Goal: Task Accomplishment & Management: Complete application form

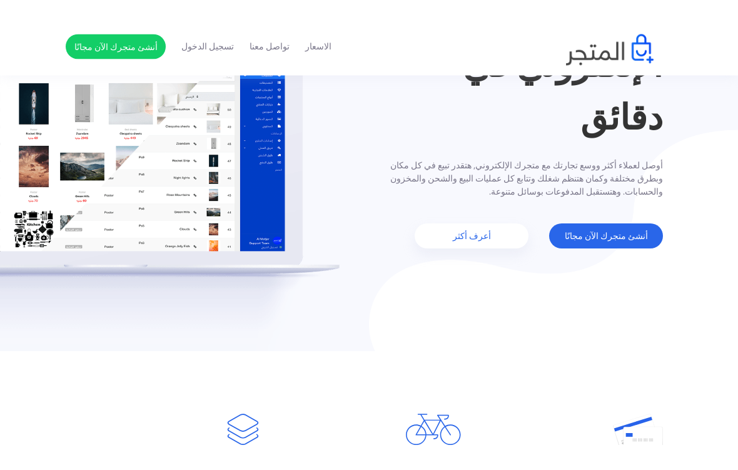
scroll to position [91, 0]
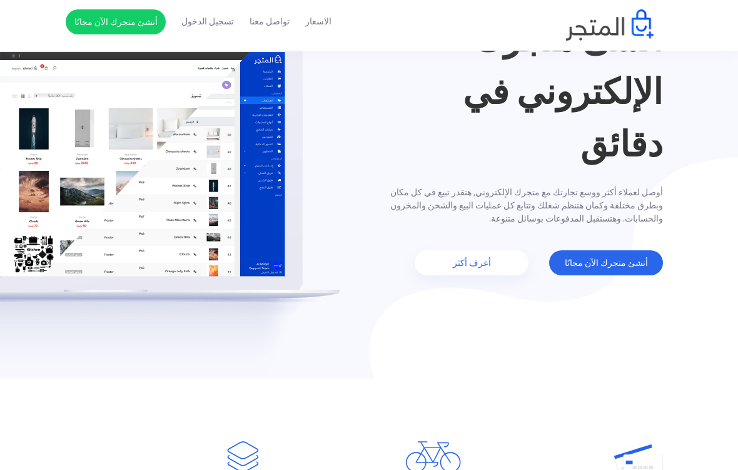
click at [617, 265] on link "أنشئ متجرك الآن مجانًا" at bounding box center [606, 262] width 114 height 25
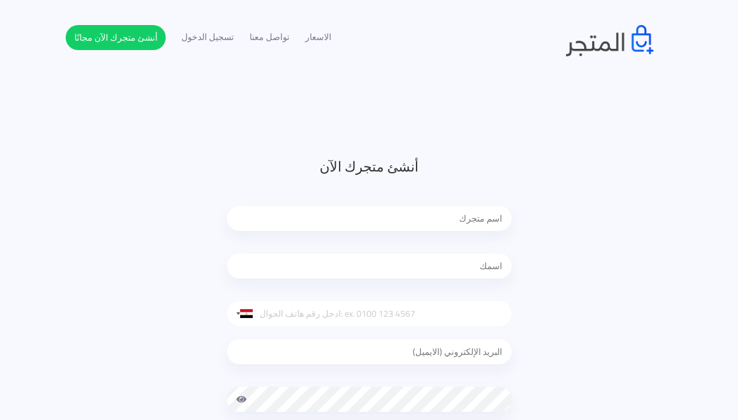
click at [465, 218] on input "text" at bounding box center [369, 218] width 285 height 25
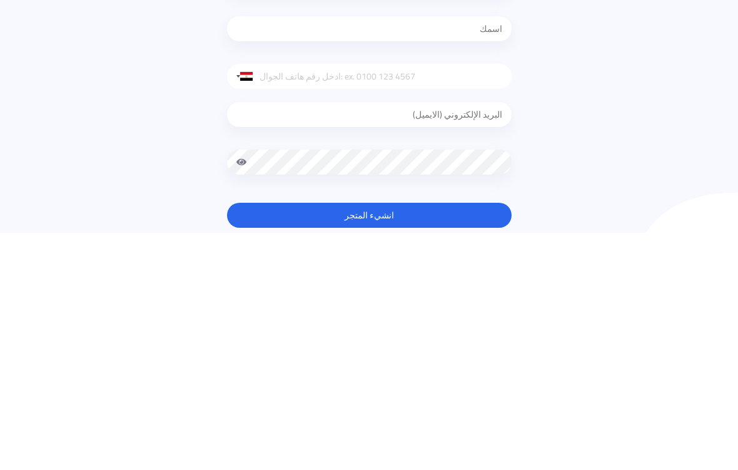
click at [249, 309] on div at bounding box center [246, 313] width 13 height 9
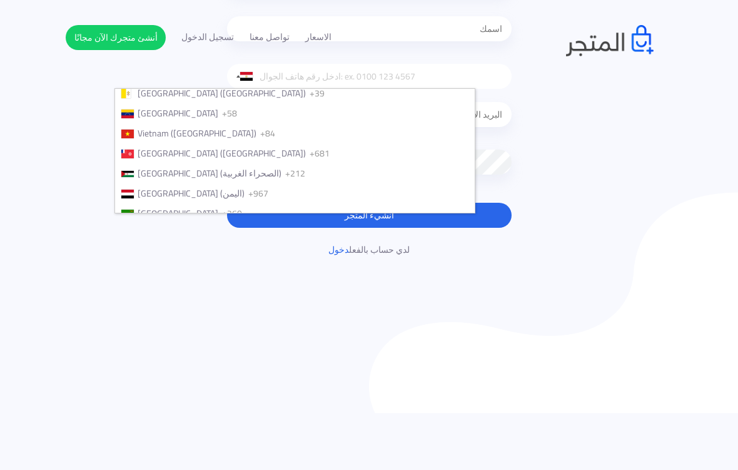
scroll to position [4749, 0]
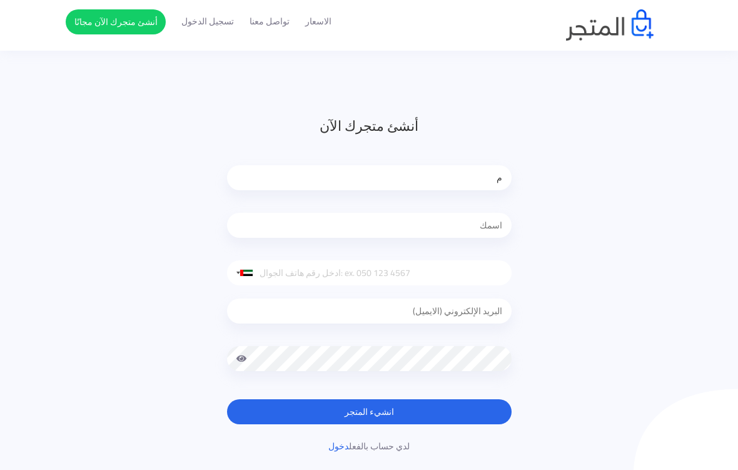
scroll to position [40, 0]
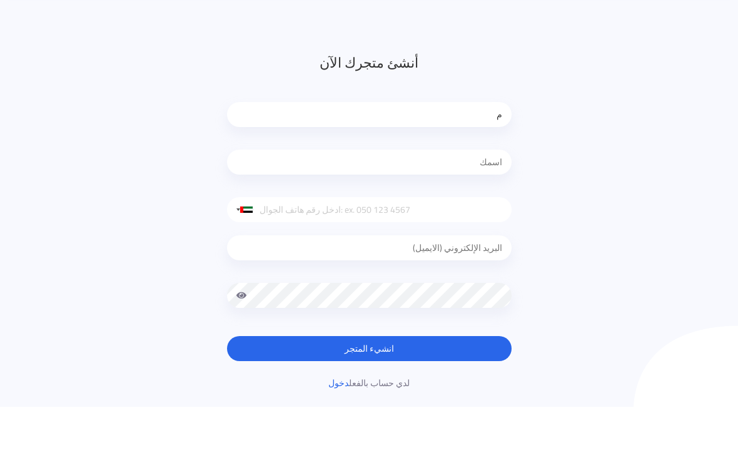
click at [465, 166] on input "م" at bounding box center [369, 178] width 285 height 25
type input "[PERSON_NAME]"
click at [450, 213] on input "text" at bounding box center [369, 225] width 285 height 25
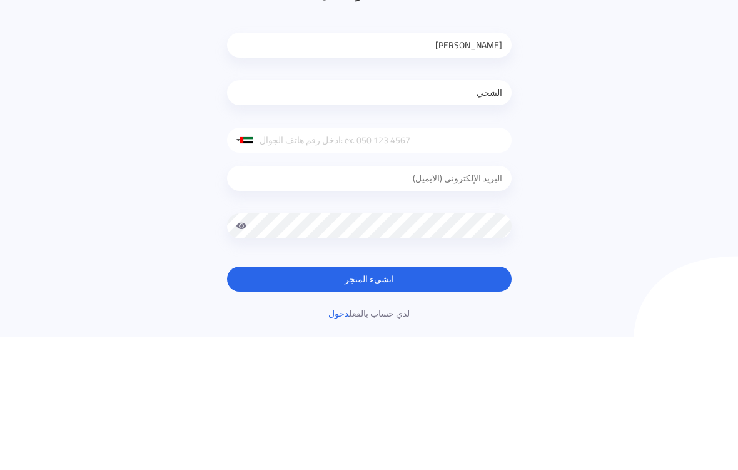
type input "الشحي"
click at [375, 261] on input "tel" at bounding box center [369, 273] width 285 height 25
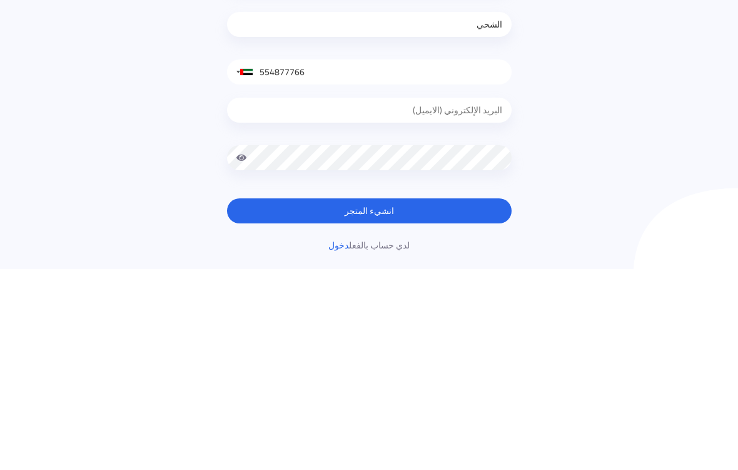
type input "554877766"
click at [458, 299] on input "email" at bounding box center [369, 311] width 285 height 25
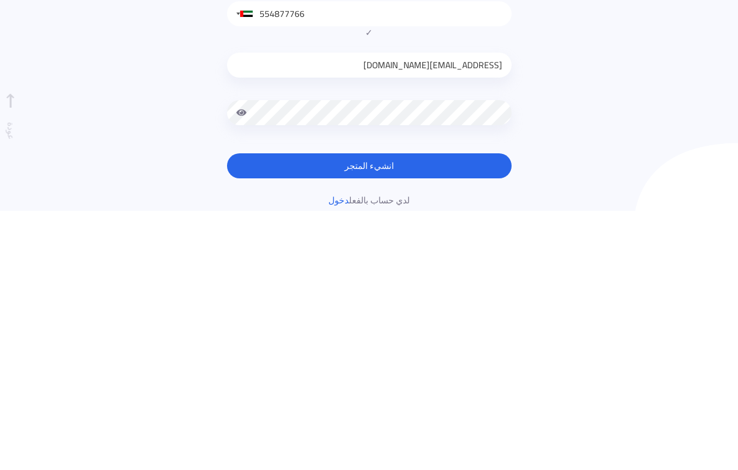
type input "m1923uae@gmail.com"
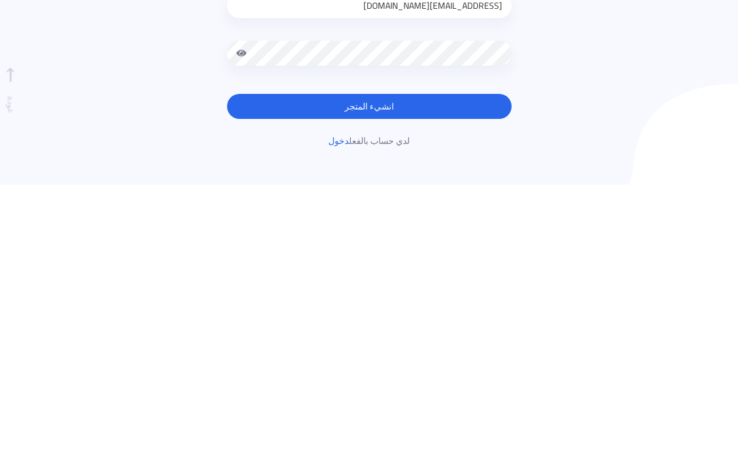
scroll to position [79, 0]
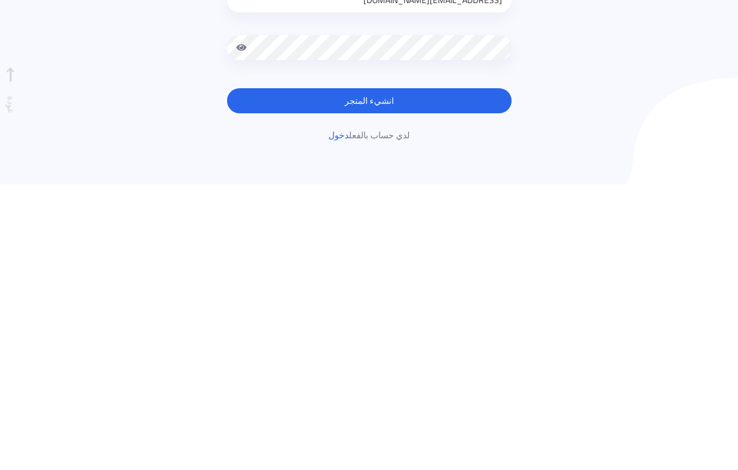
click at [423, 373] on button "انشيء المتجر" at bounding box center [369, 385] width 285 height 25
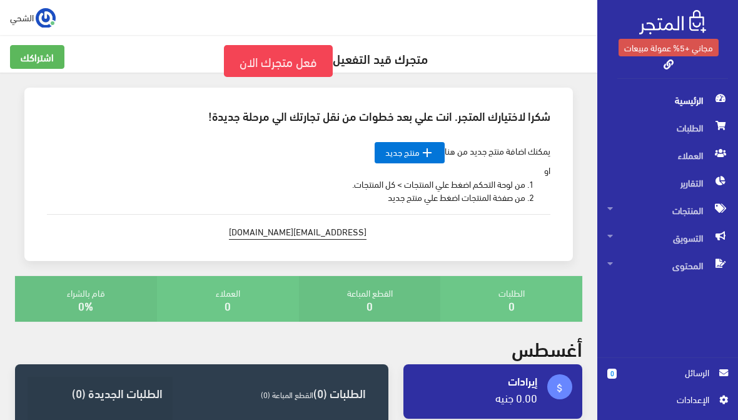
click at [423, 149] on icon "" at bounding box center [427, 152] width 15 height 15
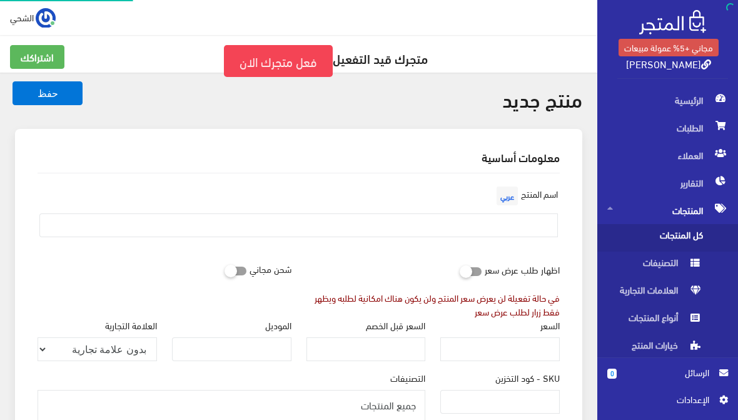
select select
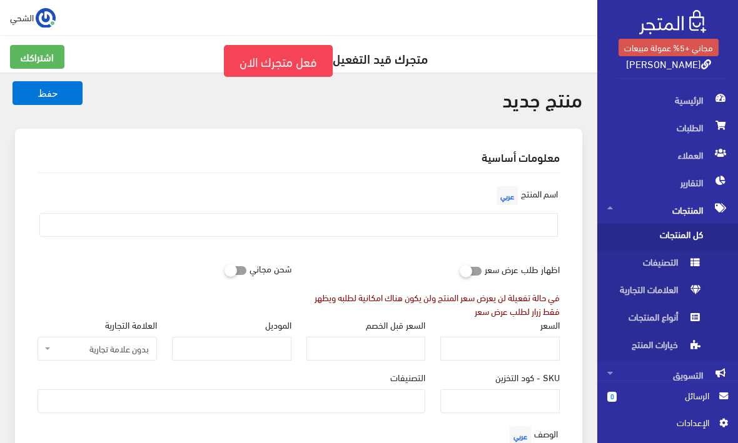
click at [664, 315] on span "أنواع المنتجات" at bounding box center [654, 320] width 95 height 28
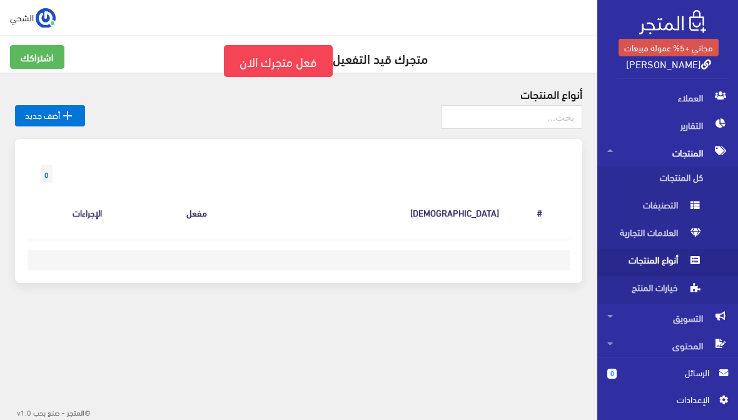
scroll to position [58, 0]
click at [548, 116] on input "text" at bounding box center [511, 117] width 141 height 24
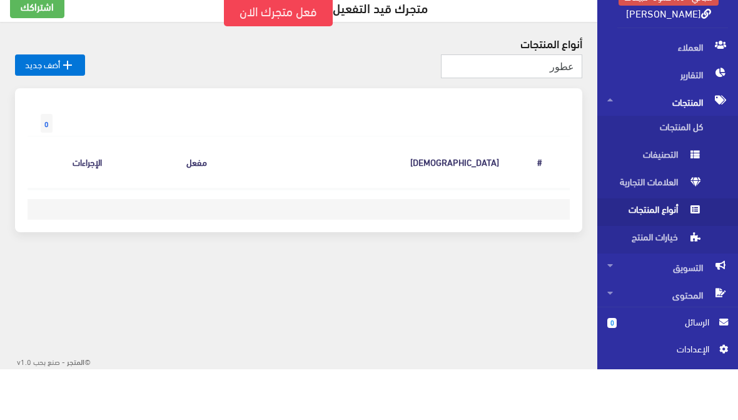
type input "عطور"
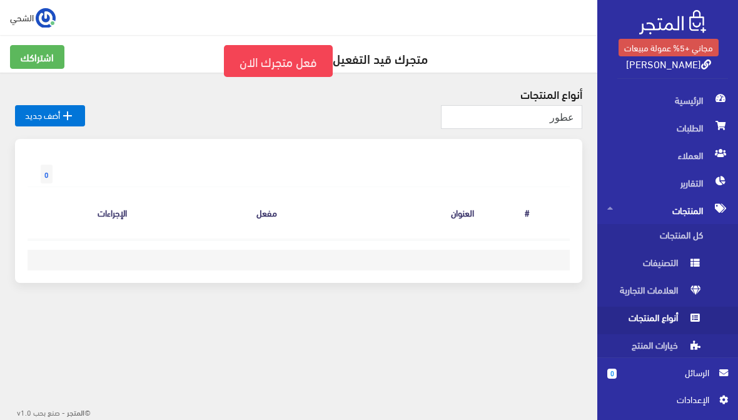
click at [297, 64] on link "فعل متجرك الان" at bounding box center [278, 61] width 109 height 32
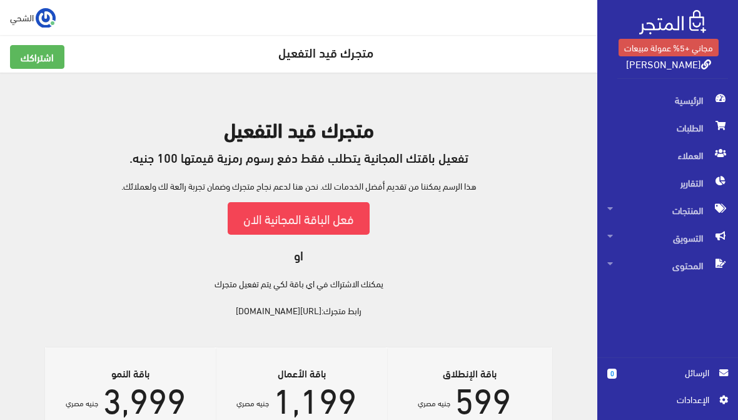
click at [39, 16] on img at bounding box center [46, 18] width 20 height 20
click at [690, 100] on span "الرئيسية" at bounding box center [667, 100] width 121 height 28
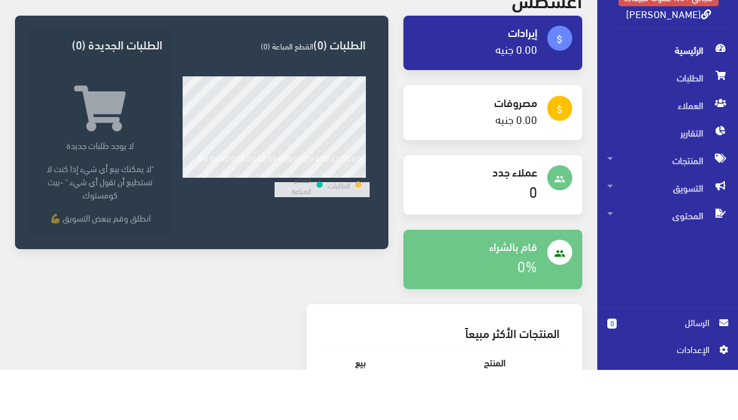
scroll to position [348, 0]
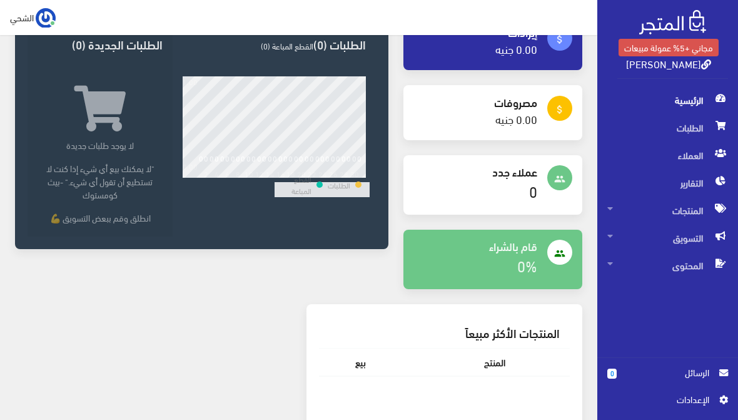
click at [535, 108] on link "0.00 جنيه" at bounding box center [516, 118] width 42 height 21
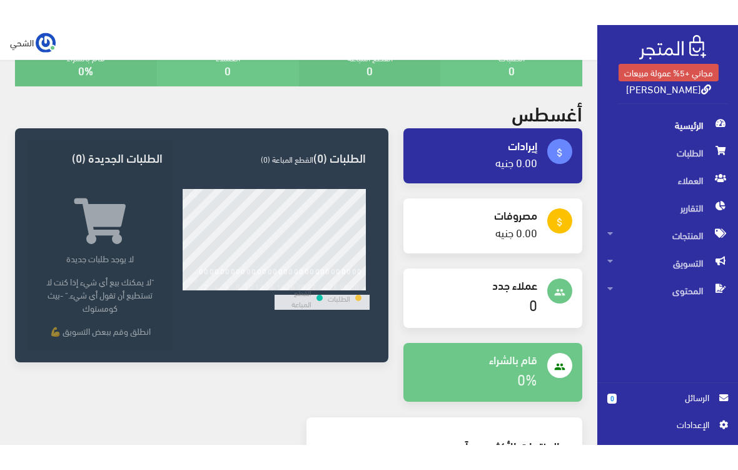
scroll to position [211, 0]
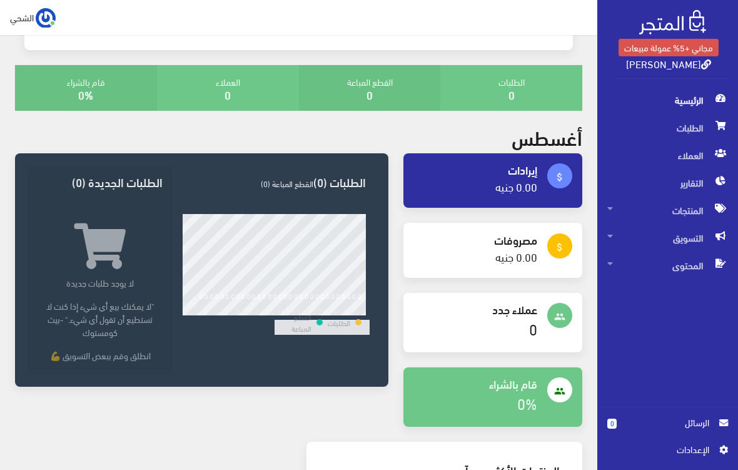
click at [553, 171] on span "attach_money" at bounding box center [559, 175] width 25 height 25
click at [532, 177] on link "0.00 جنيه" at bounding box center [516, 186] width 42 height 21
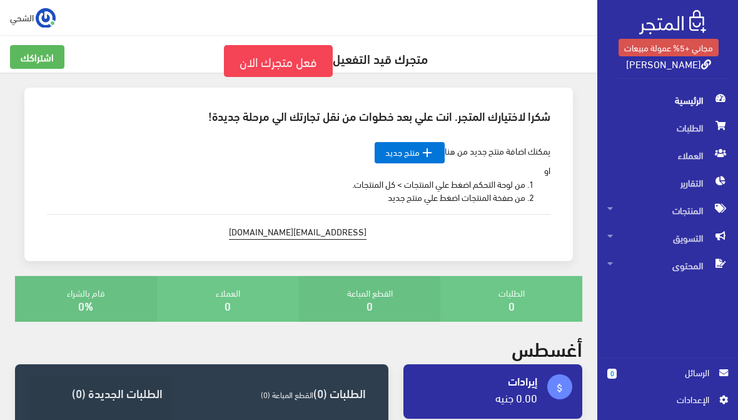
click at [683, 265] on span "المحتوى" at bounding box center [667, 265] width 121 height 28
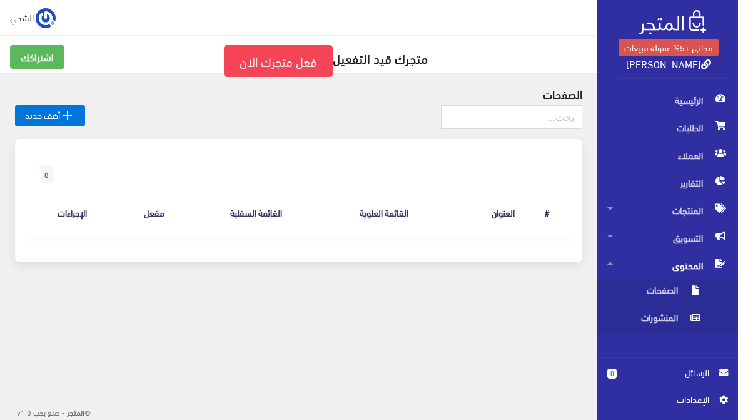
click at [678, 240] on span "التسويق" at bounding box center [667, 238] width 121 height 28
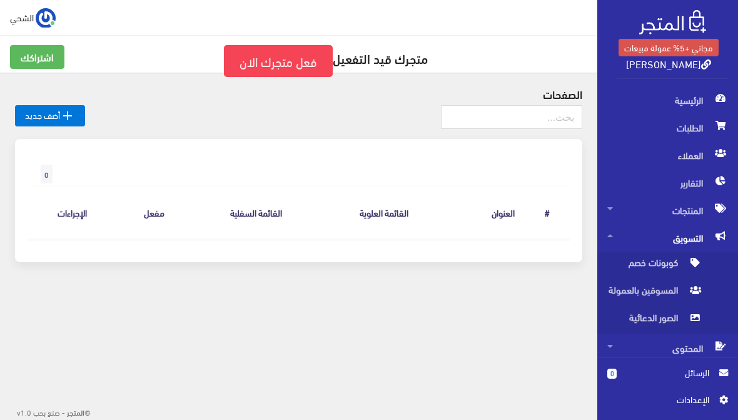
click at [673, 318] on span "الصور الدعائية" at bounding box center [654, 320] width 95 height 28
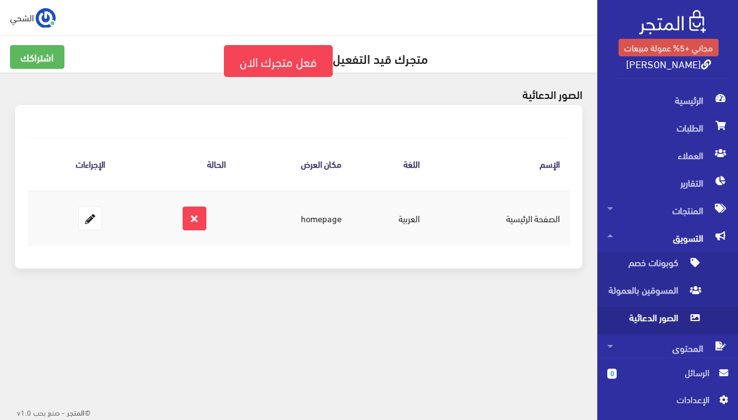
click at [420, 220] on td "العربية" at bounding box center [390, 218] width 78 height 56
click at [541, 225] on td "الصفحة الرئيسية" at bounding box center [500, 218] width 140 height 56
click at [695, 155] on span "العملاء" at bounding box center [667, 155] width 121 height 28
